Goal: Information Seeking & Learning: Learn about a topic

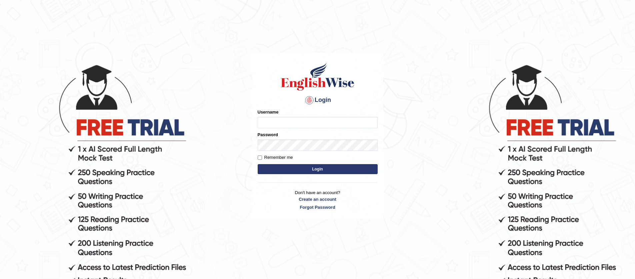
type input "jiwan_parramatta"
click at [258, 164] on button "Login" at bounding box center [318, 169] width 120 height 10
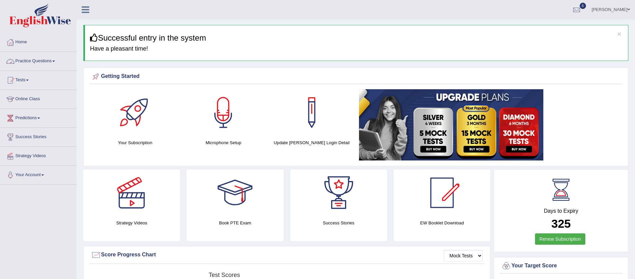
click at [55, 61] on span at bounding box center [53, 61] width 3 height 1
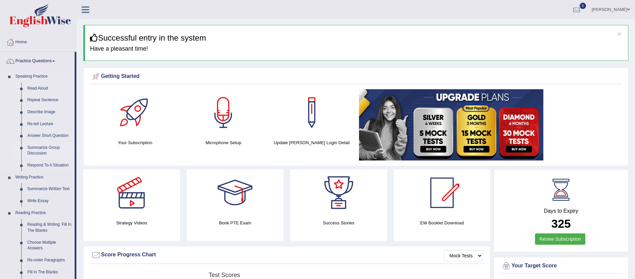
click at [41, 147] on link "Summarize Group Discussion" at bounding box center [49, 151] width 50 height 18
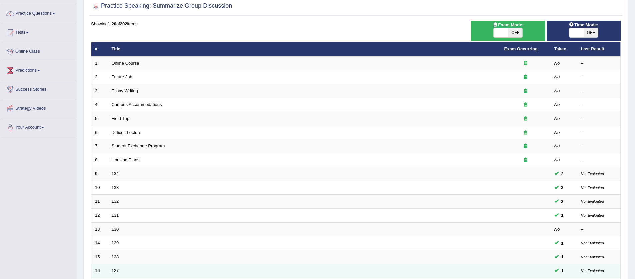
scroll to position [162, 0]
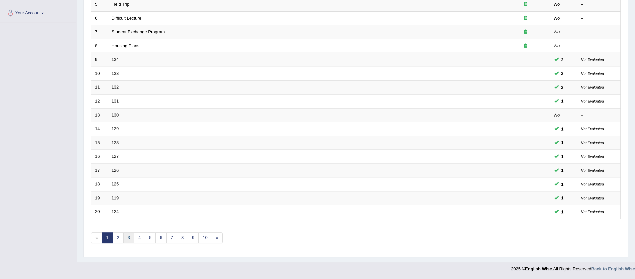
click at [126, 236] on link "3" at bounding box center [128, 238] width 11 height 11
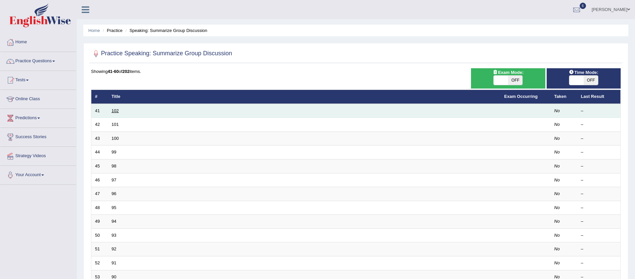
click at [112, 111] on link "102" at bounding box center [115, 110] width 7 height 5
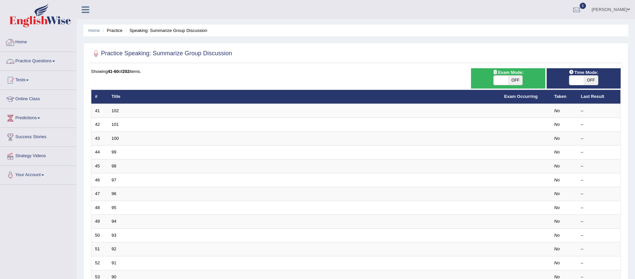
click at [58, 60] on link "Practice Questions" at bounding box center [38, 60] width 76 height 17
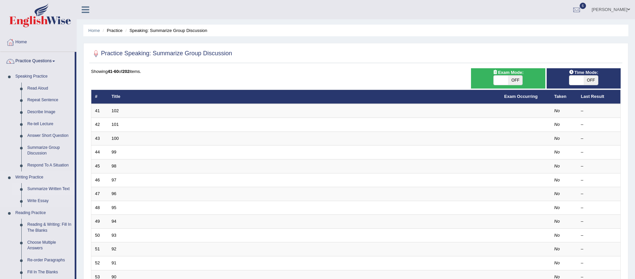
click at [45, 189] on link "Summarize Written Text" at bounding box center [49, 189] width 50 height 12
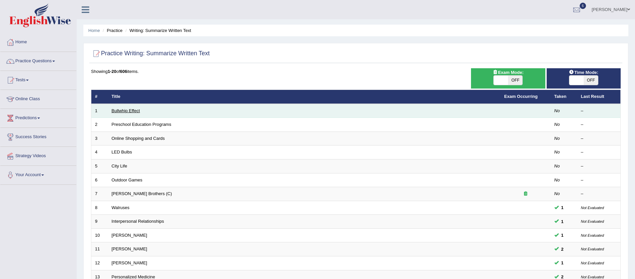
click at [121, 111] on link "Bullwhip Effect" at bounding box center [126, 110] width 28 height 5
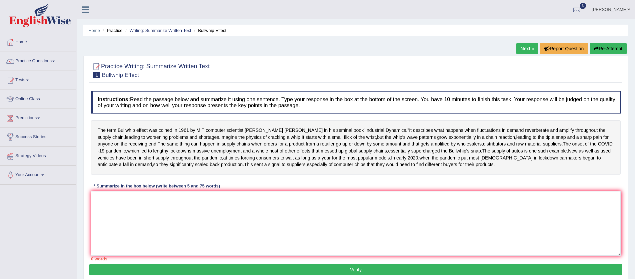
scroll to position [58, 0]
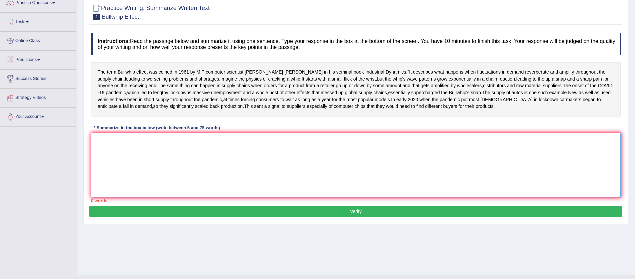
click at [137, 177] on textarea at bounding box center [356, 165] width 530 height 65
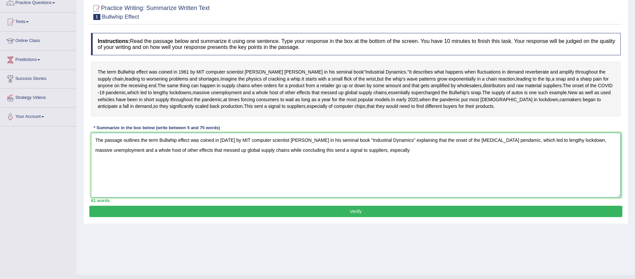
click at [387, 177] on textarea "The passage outlines the term Bullwhip effect was coined in [DATE] by MIT compu…" at bounding box center [356, 165] width 530 height 65
click at [398, 179] on textarea "The passage outlines the term Bullwhip effect was coined in [DATE] by MIT compu…" at bounding box center [356, 165] width 530 height 65
type textarea "The passage outlines the term Bullwhip effect was coined in [DATE] by MIT compu…"
click at [361, 217] on button "Verify" at bounding box center [355, 211] width 533 height 11
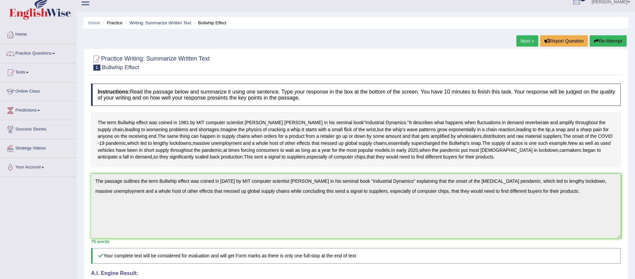
scroll to position [0, 0]
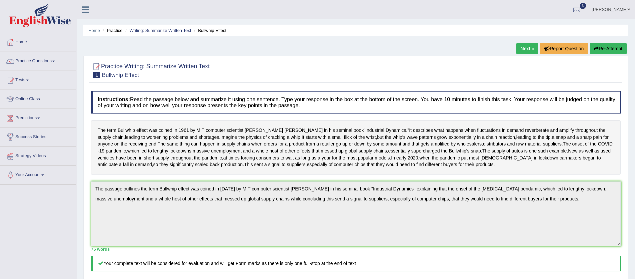
click at [55, 62] on span at bounding box center [53, 61] width 3 height 1
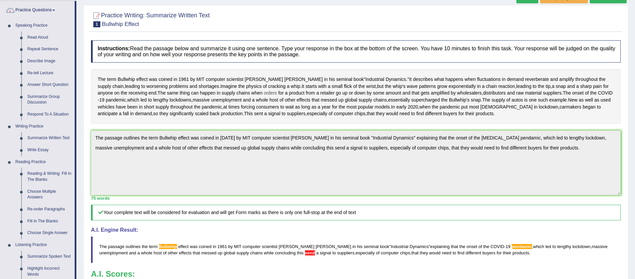
scroll to position [18, 0]
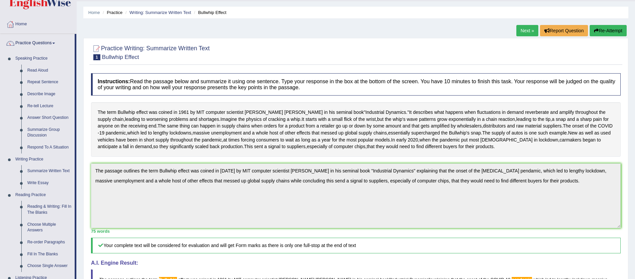
click at [520, 29] on link "Next »" at bounding box center [528, 30] width 22 height 11
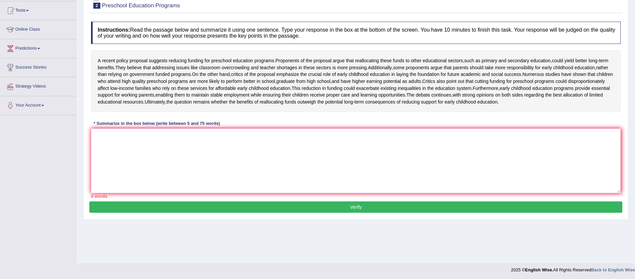
scroll to position [71, 0]
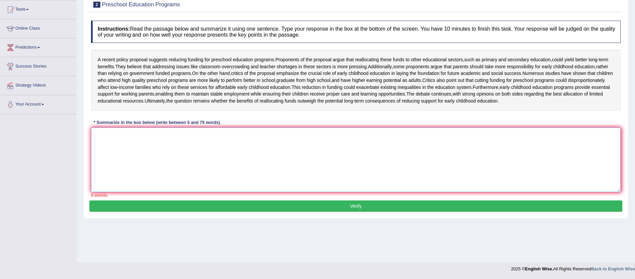
click at [109, 169] on textarea at bounding box center [356, 160] width 530 height 65
